Goal: Task Accomplishment & Management: Manage account settings

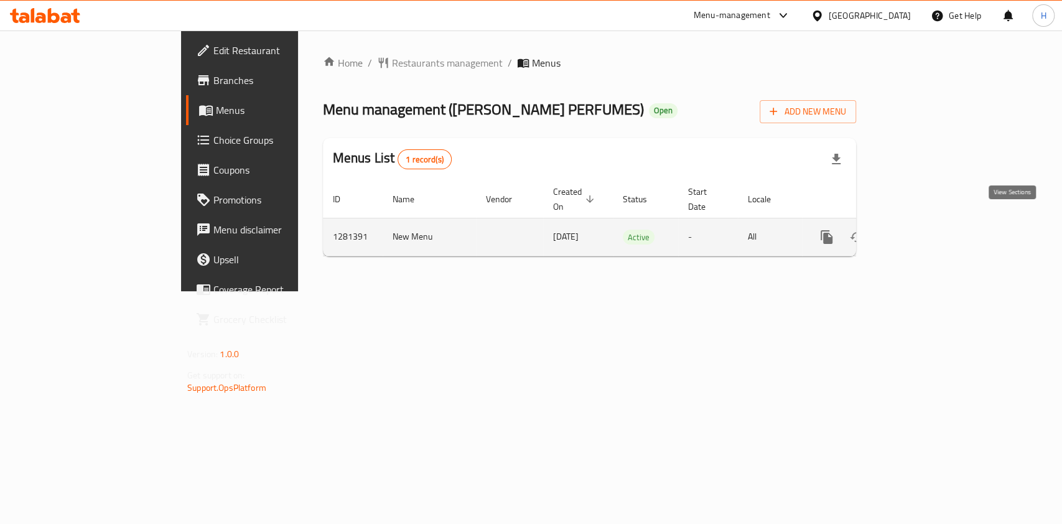
click at [924, 230] on icon "enhanced table" at bounding box center [916, 237] width 15 height 15
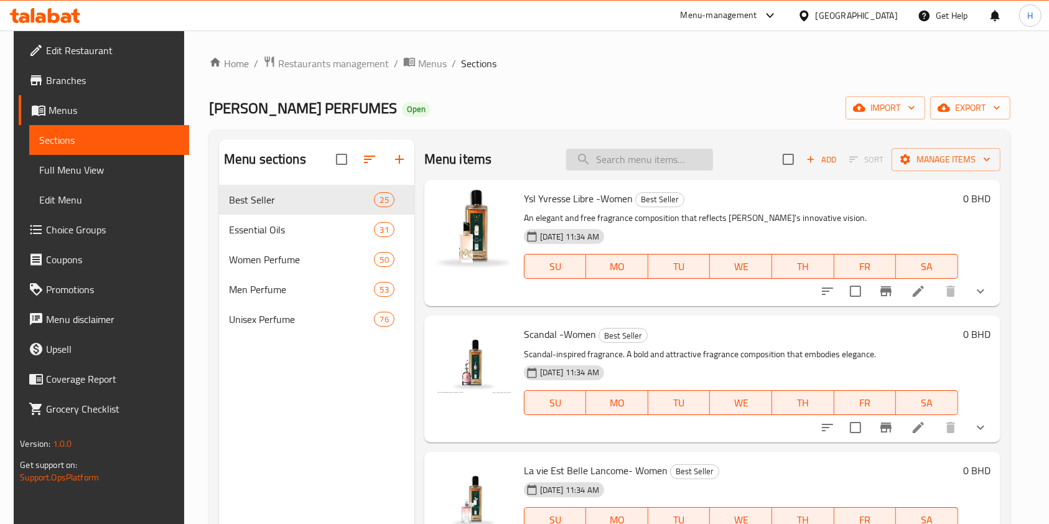
click at [619, 162] on input "search" at bounding box center [639, 160] width 147 height 22
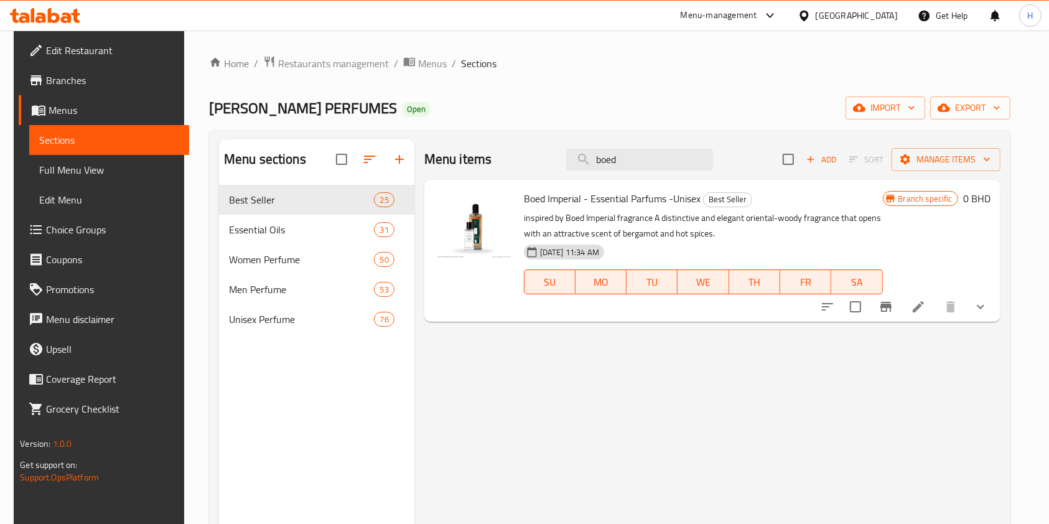
type input "boed"
click at [988, 312] on icon "show more" at bounding box center [980, 306] width 15 height 15
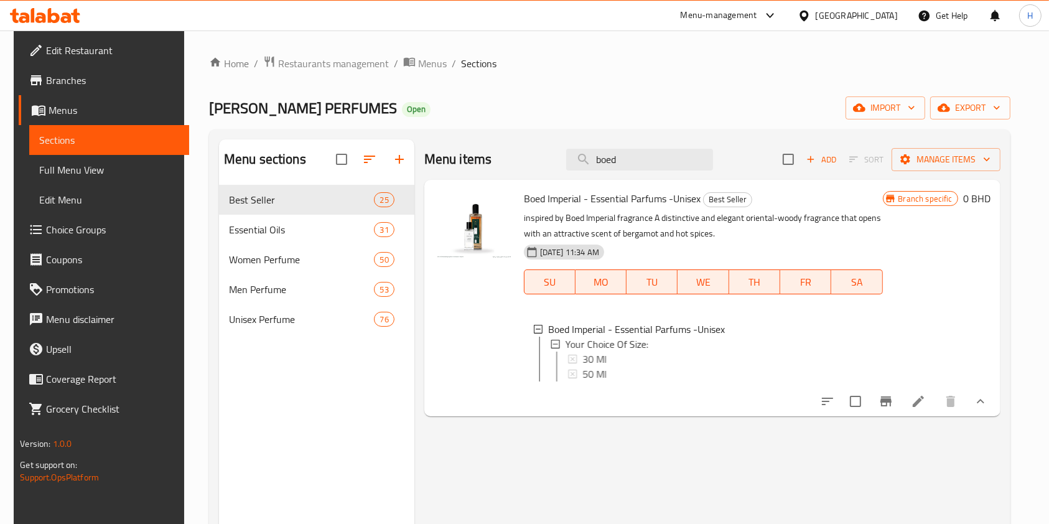
scroll to position [1, 0]
click at [615, 351] on div "30 Ml" at bounding box center [727, 357] width 293 height 15
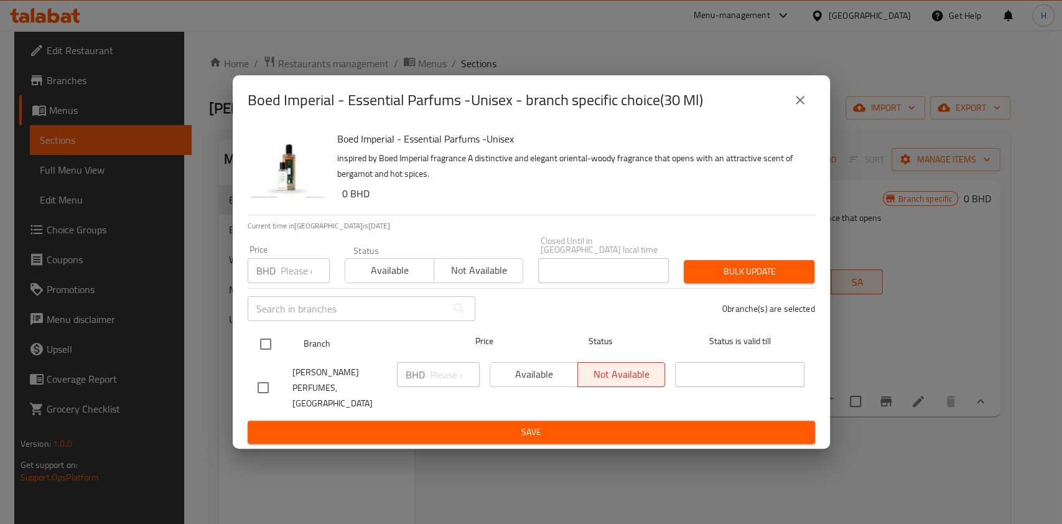
click at [267, 346] on input "checkbox" at bounding box center [266, 344] width 26 height 26
checkbox input "true"
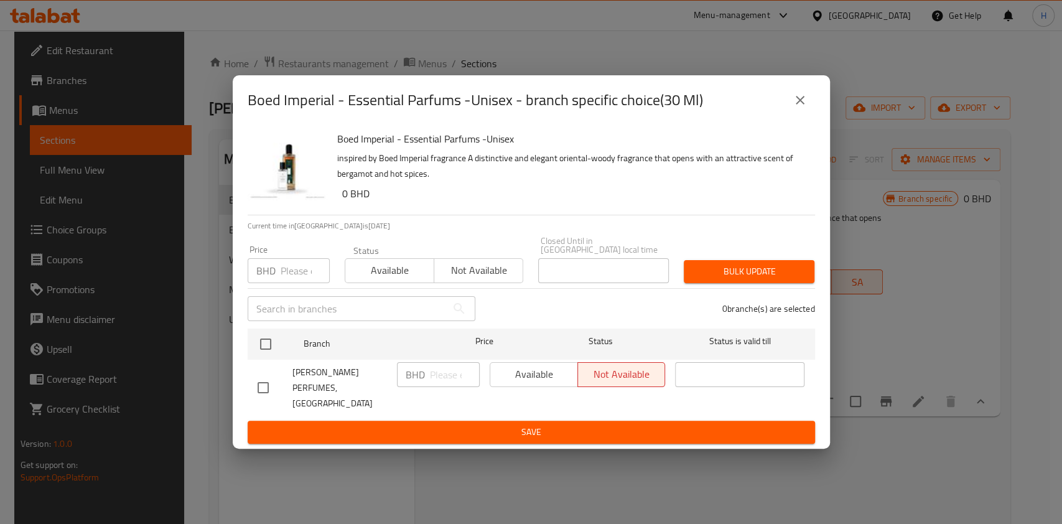
checkbox input "true"
click at [438, 383] on input "number" at bounding box center [455, 374] width 50 height 25
type input "5"
click at [438, 402] on div "BHD 5 ​" at bounding box center [438, 388] width 93 height 62
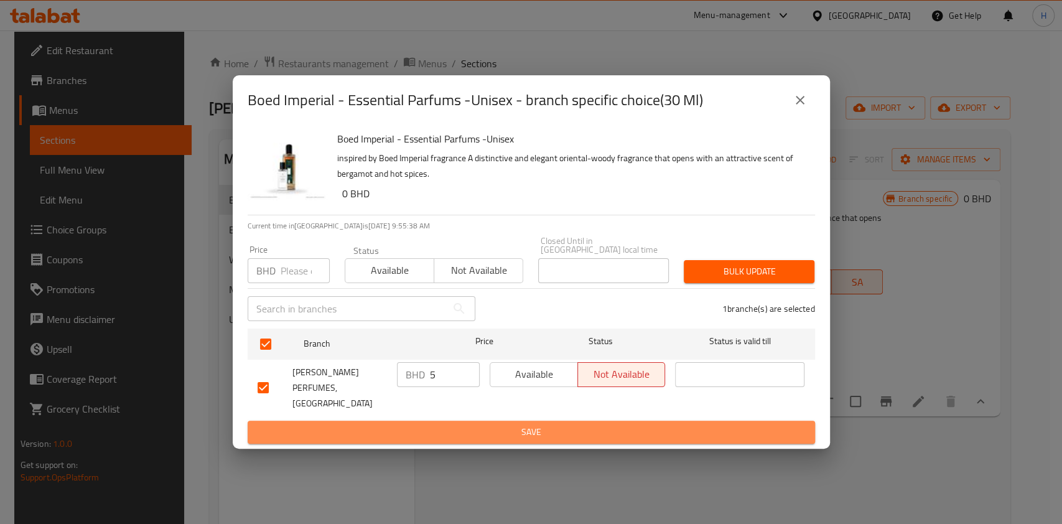
click at [446, 424] on span "Save" at bounding box center [532, 432] width 548 height 16
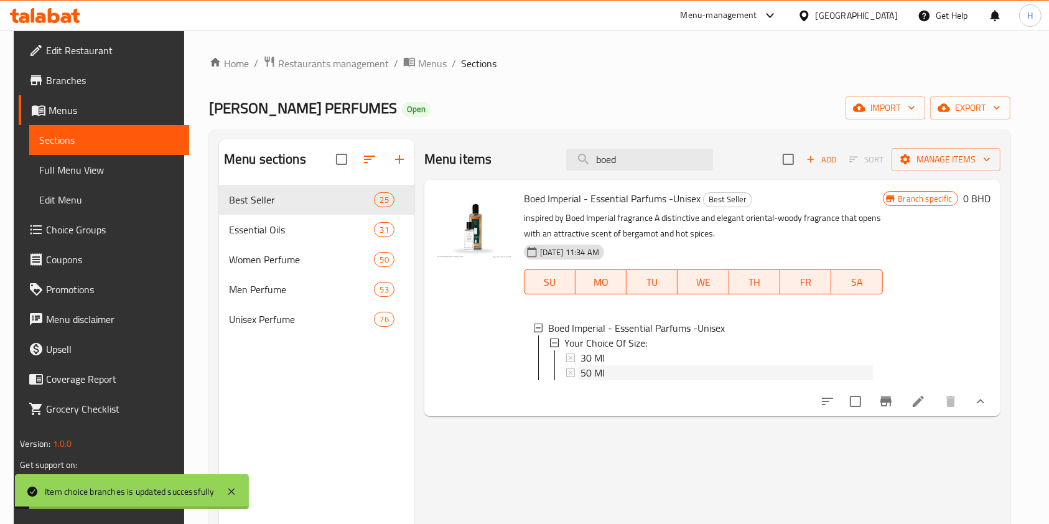
click at [616, 373] on div "50 Ml" at bounding box center [727, 372] width 293 height 15
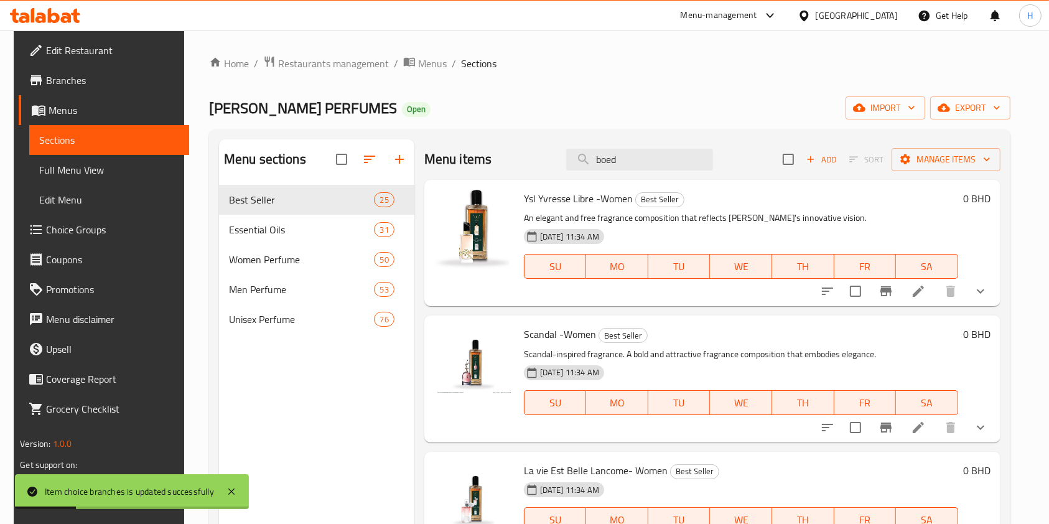
drag, startPoint x: 645, startPoint y: 164, endPoint x: 477, endPoint y: 200, distance: 171.3
click at [495, 183] on div "Menu items boed Add Sort Manage items Ysl Yvresse Libre -Women Best Seller An e…" at bounding box center [708, 401] width 586 height 524
type input "boed"
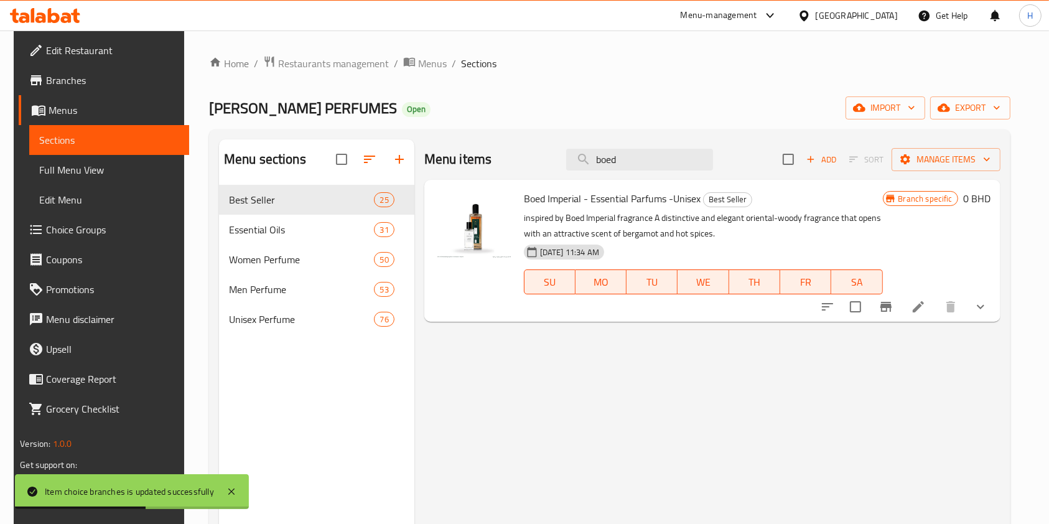
click at [892, 305] on icon "Branch-specific-item" at bounding box center [886, 307] width 11 height 10
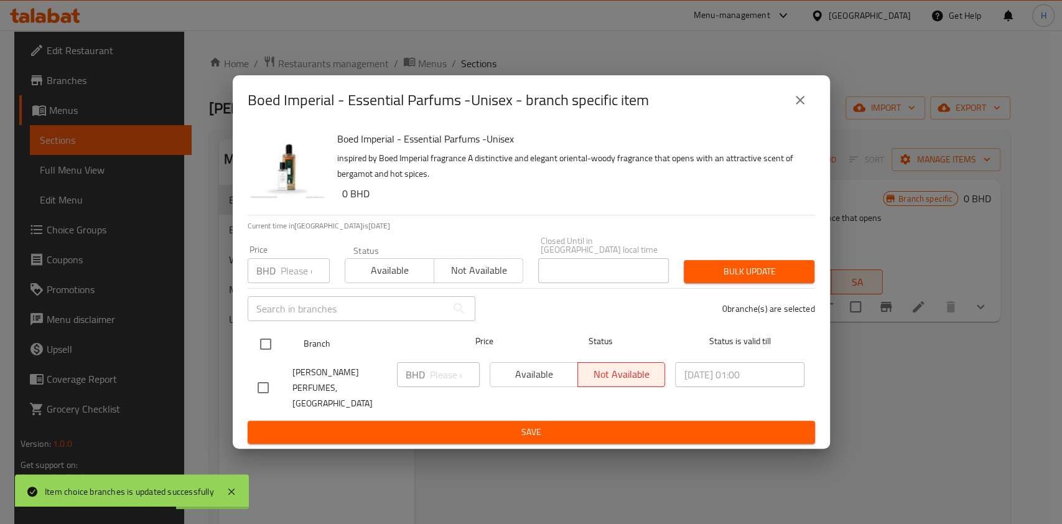
click at [271, 344] on input "checkbox" at bounding box center [266, 344] width 26 height 26
checkbox input "true"
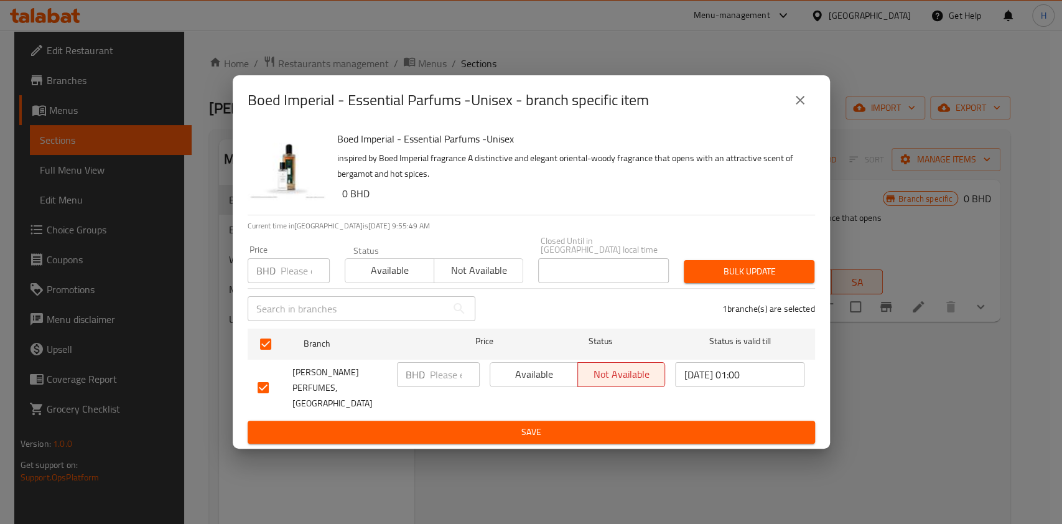
click at [453, 375] on input "number" at bounding box center [455, 374] width 50 height 25
type input "8"
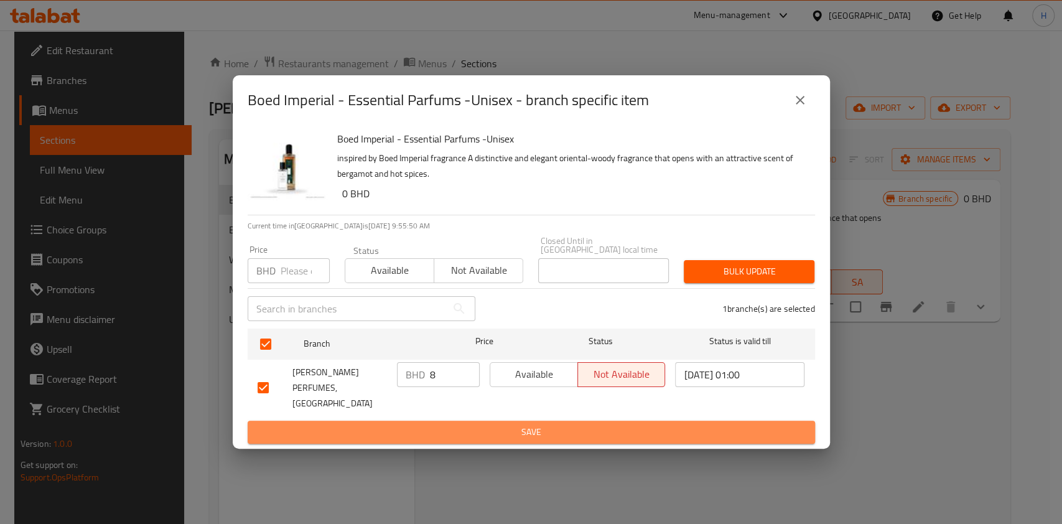
click at [540, 424] on span "Save" at bounding box center [532, 432] width 548 height 16
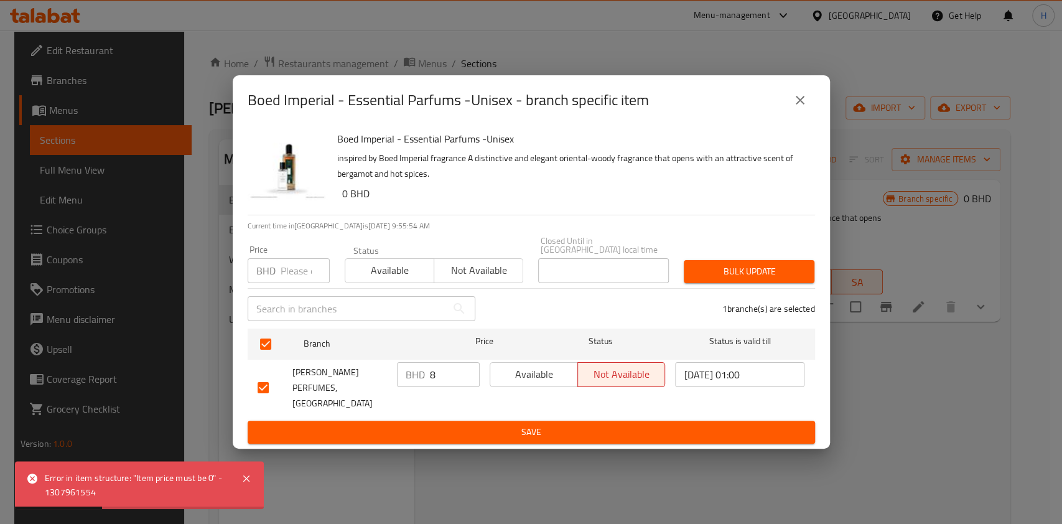
drag, startPoint x: 822, startPoint y: 433, endPoint x: 914, endPoint y: 326, distance: 141.6
click at [822, 429] on div "Boed Imperial - Essential Parfums -Unisex inspired by Boed Imperial fragrance A…" at bounding box center [532, 287] width 598 height 324
click at [804, 103] on button "close" at bounding box center [800, 100] width 30 height 30
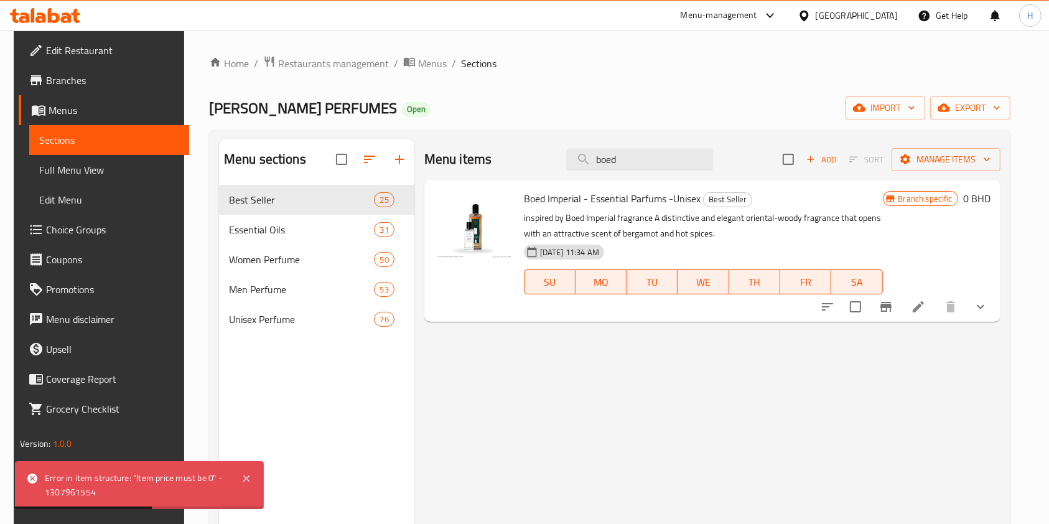
click at [988, 308] on icon "show more" at bounding box center [980, 306] width 15 height 15
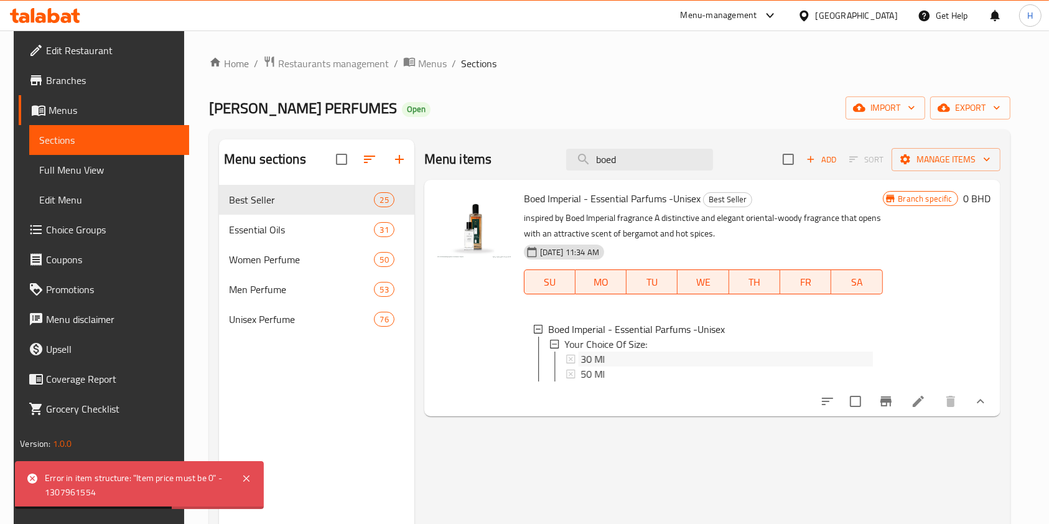
click at [632, 356] on div "30 Ml" at bounding box center [727, 359] width 293 height 15
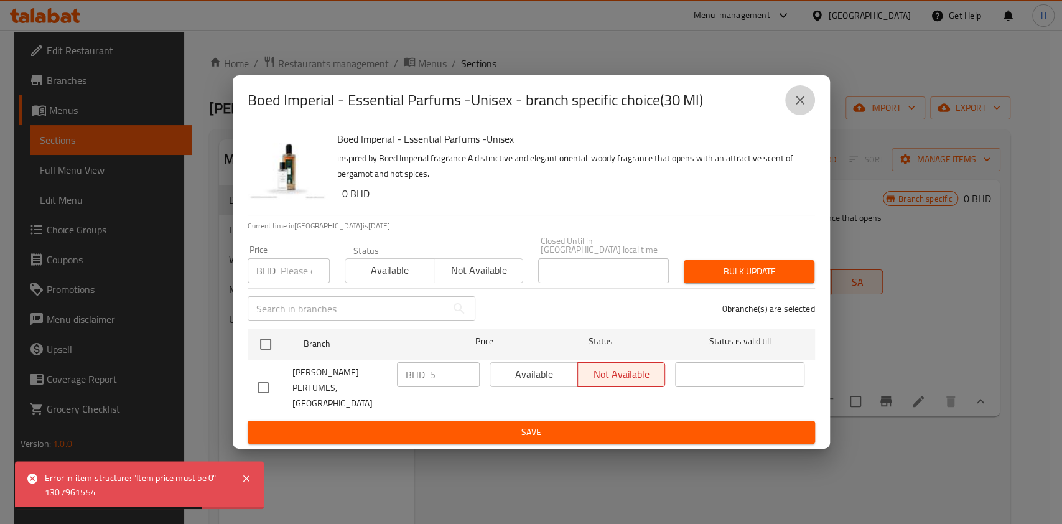
click at [801, 105] on icon "close" at bounding box center [800, 100] width 9 height 9
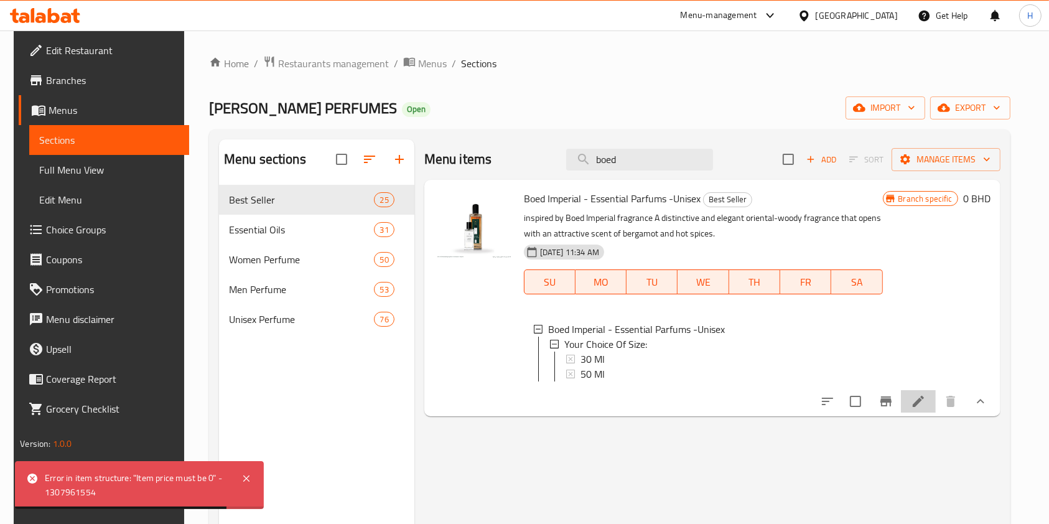
click at [926, 406] on icon at bounding box center [918, 401] width 15 height 15
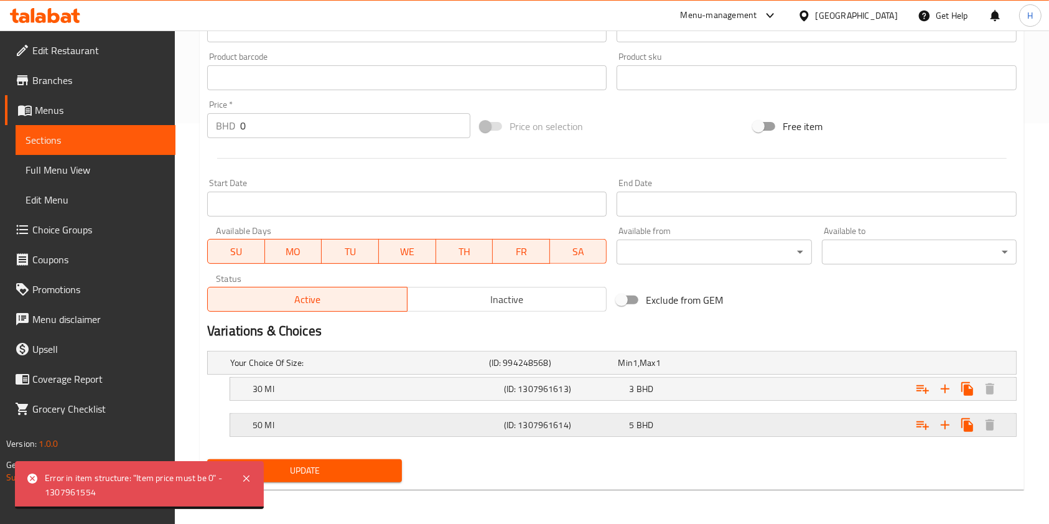
click at [477, 414] on div "50 Ml (ID: 1307961614) 5 BHD" at bounding box center [627, 424] width 754 height 27
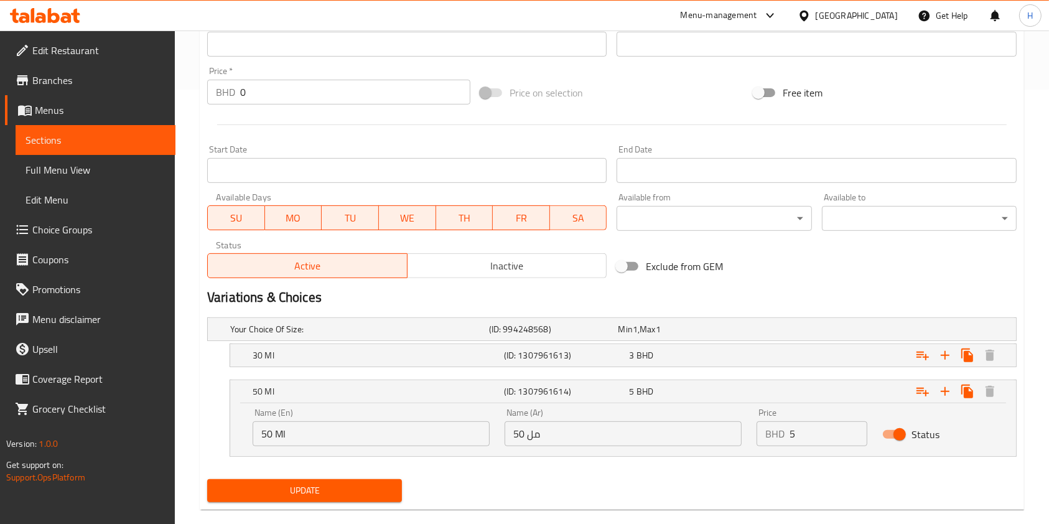
scroll to position [453, 0]
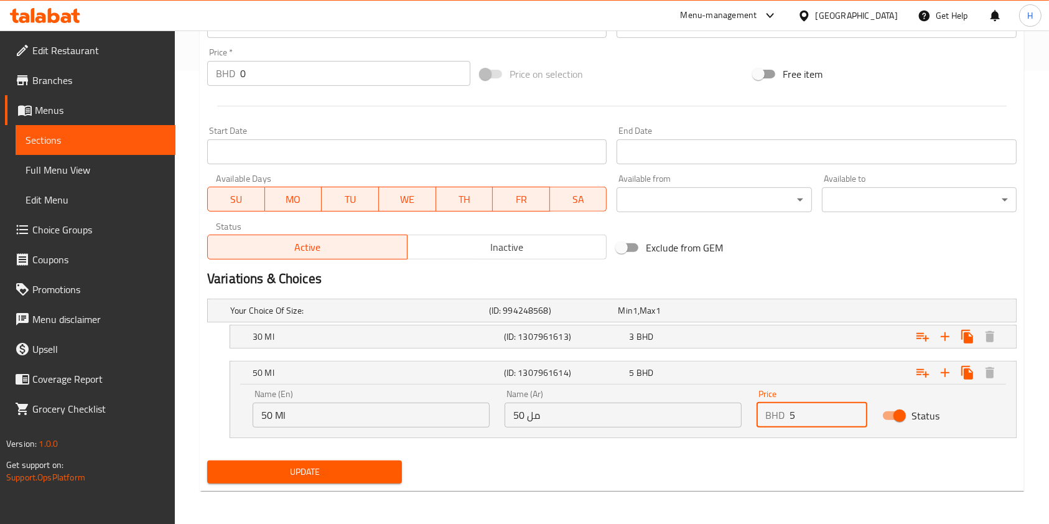
drag, startPoint x: 812, startPoint y: 417, endPoint x: 567, endPoint y: 424, distance: 244.7
click at [568, 424] on div "Name (En) 50 Ml Name (En) Name (Ar) 50 مل Name (Ar) Price BHD 5 Price Status" at bounding box center [623, 408] width 756 height 53
type input "8"
drag, startPoint x: 603, startPoint y: 472, endPoint x: 398, endPoint y: 454, distance: 205.6
click at [592, 469] on div "Update" at bounding box center [612, 472] width 820 height 33
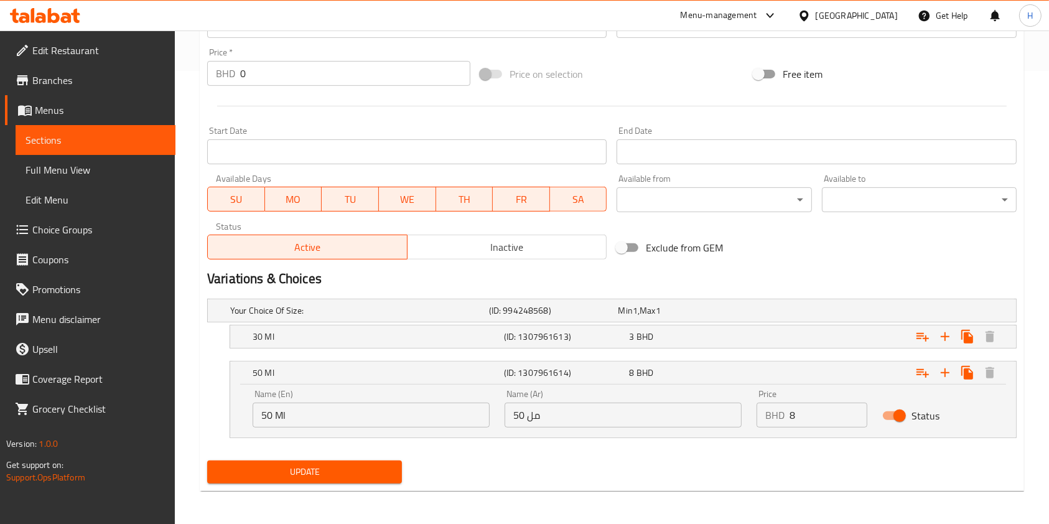
click at [337, 466] on span "Update" at bounding box center [304, 472] width 175 height 16
click at [512, 330] on h5 "(ID: 1307961613)" at bounding box center [564, 336] width 121 height 12
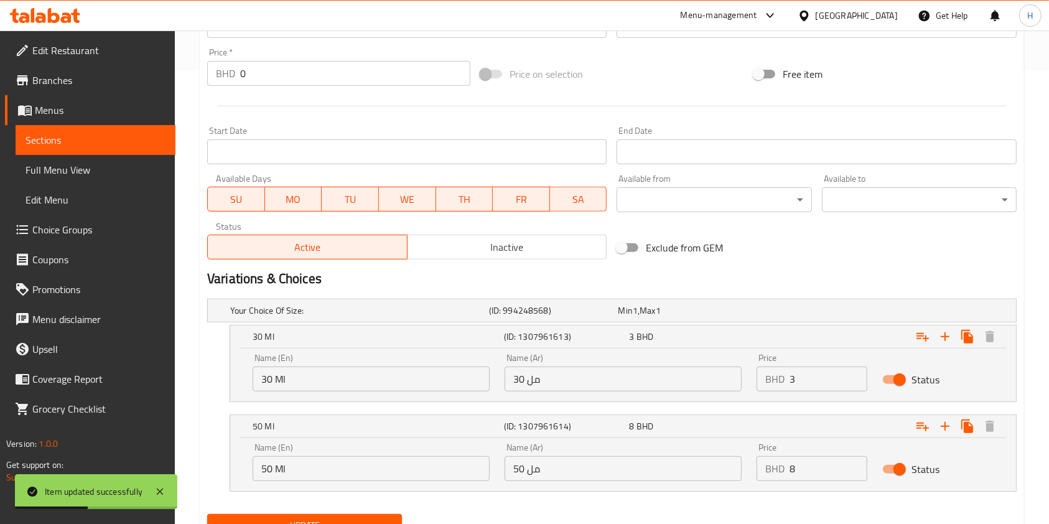
drag, startPoint x: 808, startPoint y: 382, endPoint x: 774, endPoint y: 380, distance: 34.3
click at [774, 380] on div "BHD 3 Price" at bounding box center [812, 379] width 111 height 25
type input "4"
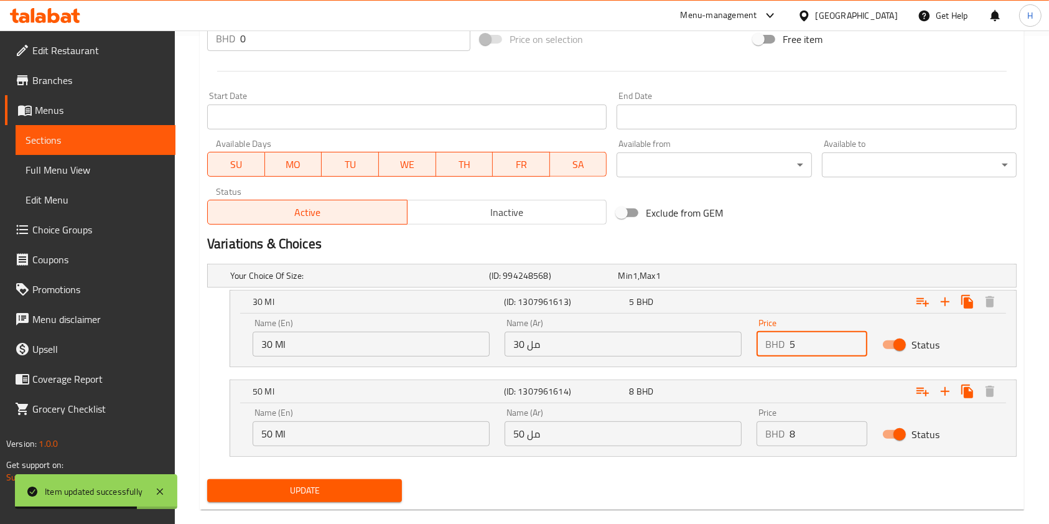
scroll to position [508, 0]
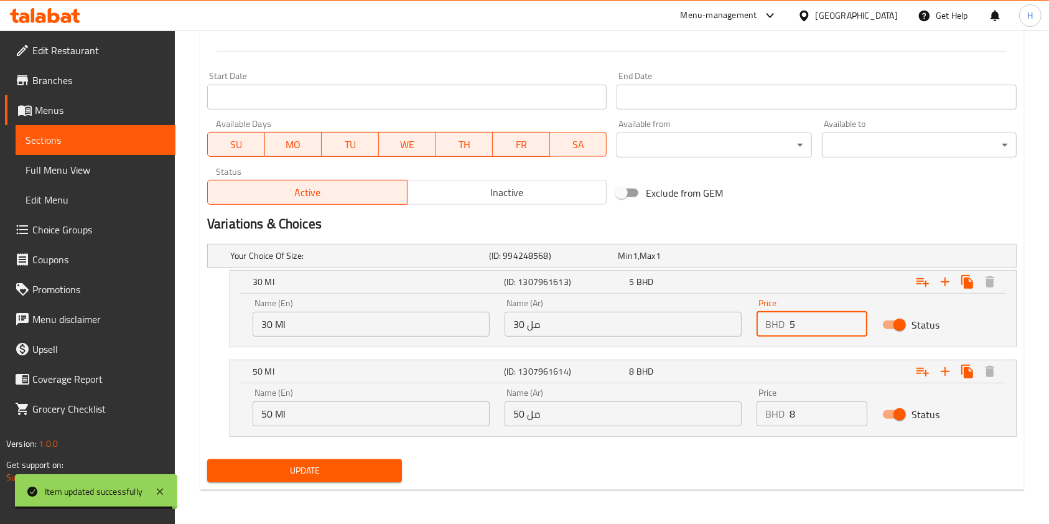
type input "5"
click at [293, 472] on span "Update" at bounding box center [304, 471] width 175 height 16
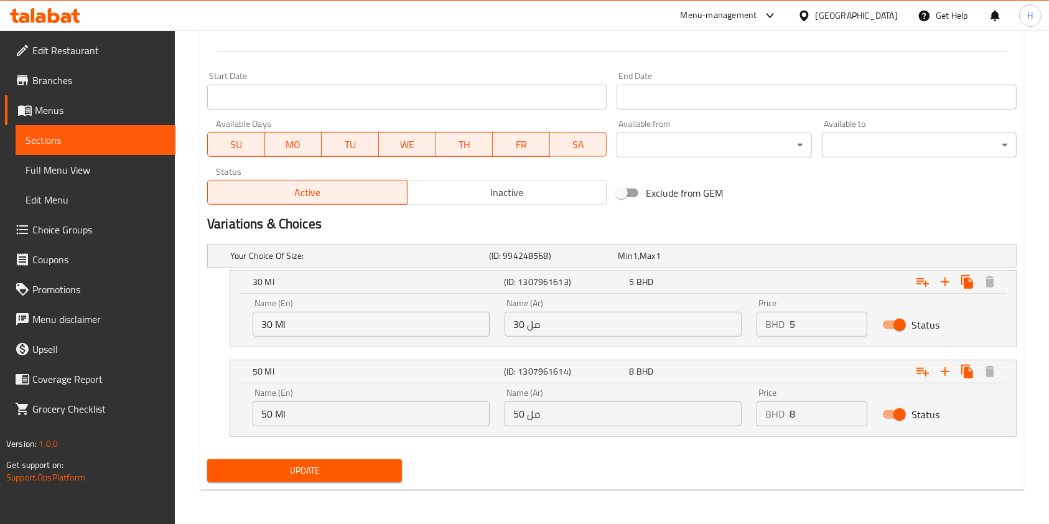
click at [49, 13] on icon at bounding box center [54, 15] width 12 height 15
